Goal: Check status: Check status

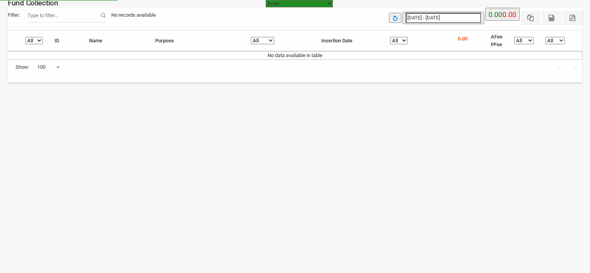
select select "[URL][DOMAIN_NAME]"
select select "100"
select select "[URL][DOMAIN_NAME]"
select select "100"
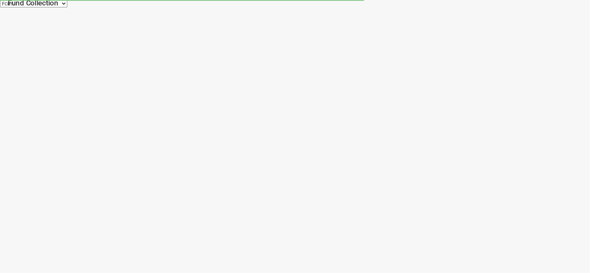
select select "[URL][DOMAIN_NAME]"
select select "100"
